Goal: Browse casually

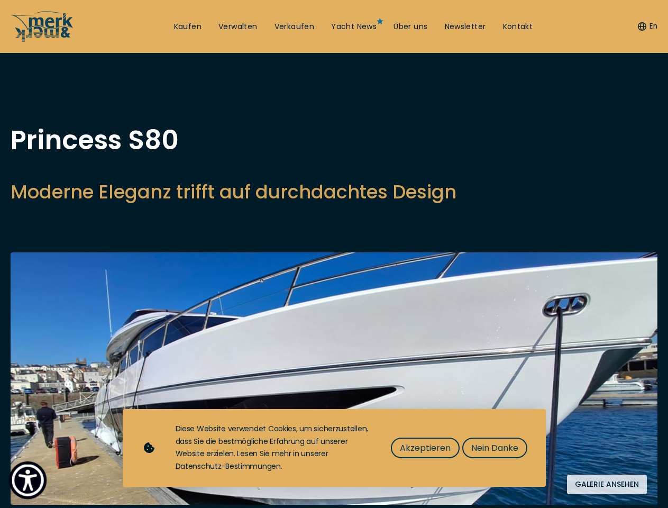
click at [28, 480] on img "Show Accessibility Preferences" at bounding box center [28, 480] width 32 height 32
click at [646, 26] on button "En" at bounding box center [648, 26] width 20 height 11
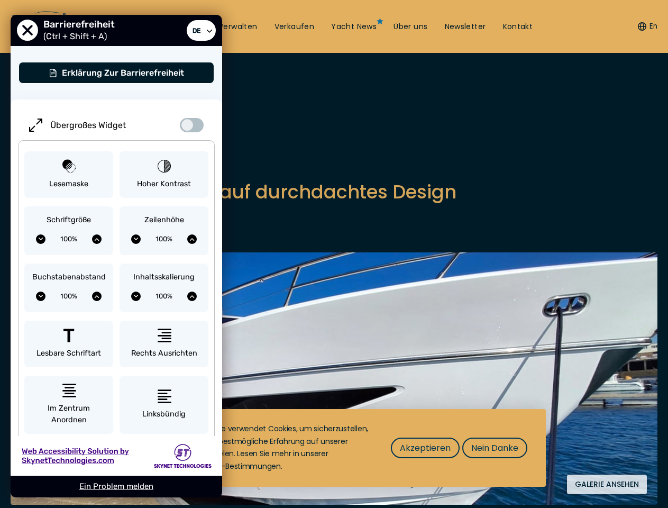
click at [212, 205] on div "Übergroßes Widget Lesemaske Hoher Kontrast Schriftgröße 100% Zeilenhöhe 100% Bu…" at bounding box center [117, 352] width 212 height 506
click at [334, 393] on img at bounding box center [334, 378] width 647 height 252
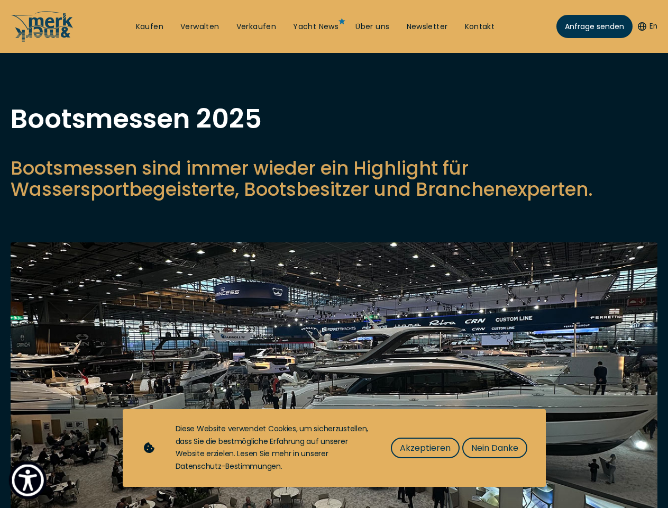
click at [28, 480] on img "Show Accessibility Preferences" at bounding box center [28, 480] width 32 height 32
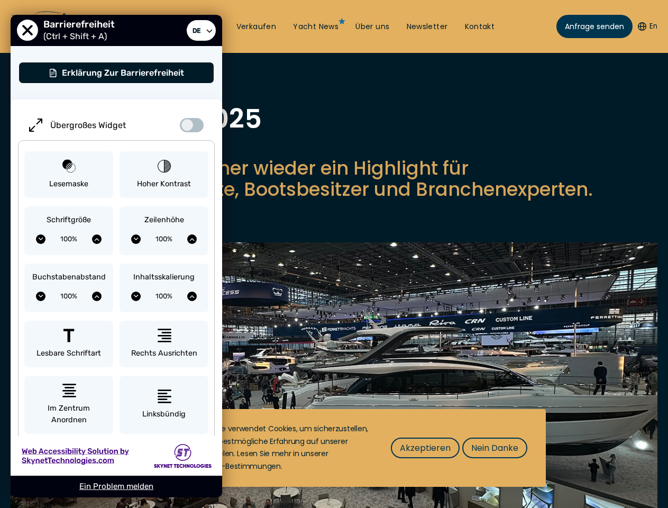
click at [646, 26] on button "En" at bounding box center [648, 26] width 20 height 11
click at [334, 200] on p "Bootsmessen sind immer wieder ein Highlight für Wassersportbegeisterte, Bootsbe…" at bounding box center [334, 179] width 647 height 42
click at [334, 388] on img at bounding box center [334, 396] width 647 height 308
click at [425, 447] on span "Akzeptieren" at bounding box center [425, 447] width 51 height 13
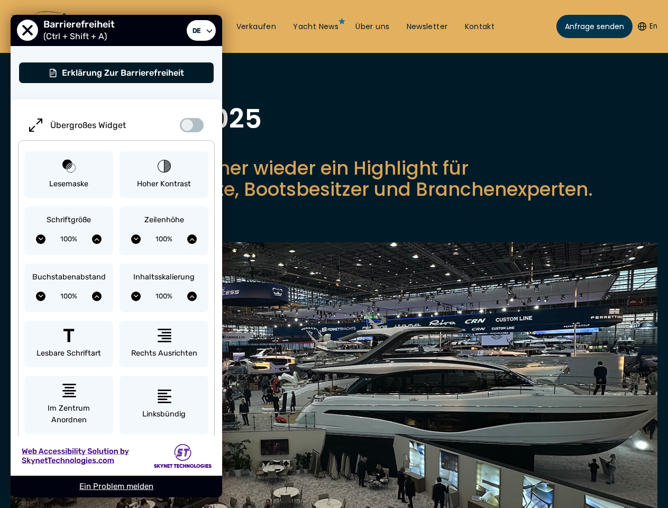
click at [494, 447] on img at bounding box center [334, 396] width 647 height 308
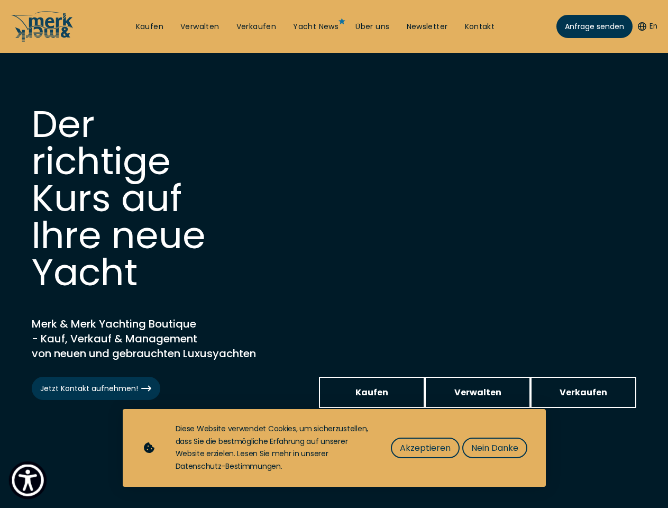
click at [28, 480] on img "Show Accessibility Preferences" at bounding box center [28, 480] width 32 height 32
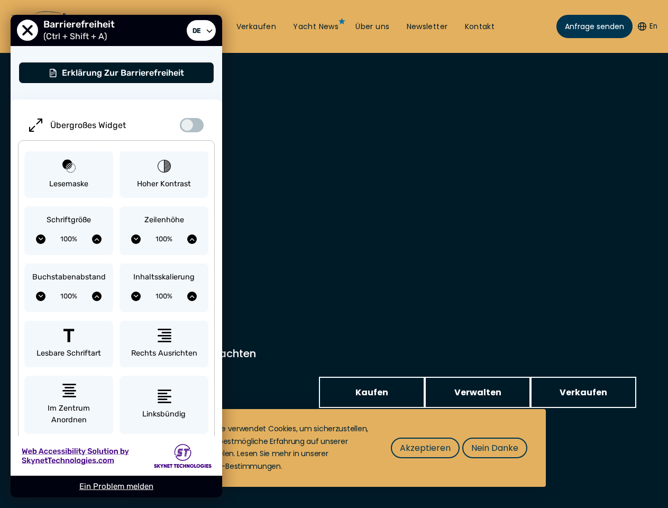
click at [646, 26] on button "En" at bounding box center [648, 26] width 20 height 11
click at [164, 264] on div "Inhaltsskalierung 100%" at bounding box center [164, 287] width 89 height 49
click at [425, 447] on span "Akzeptieren" at bounding box center [425, 447] width 51 height 13
